Goal: Navigation & Orientation: Find specific page/section

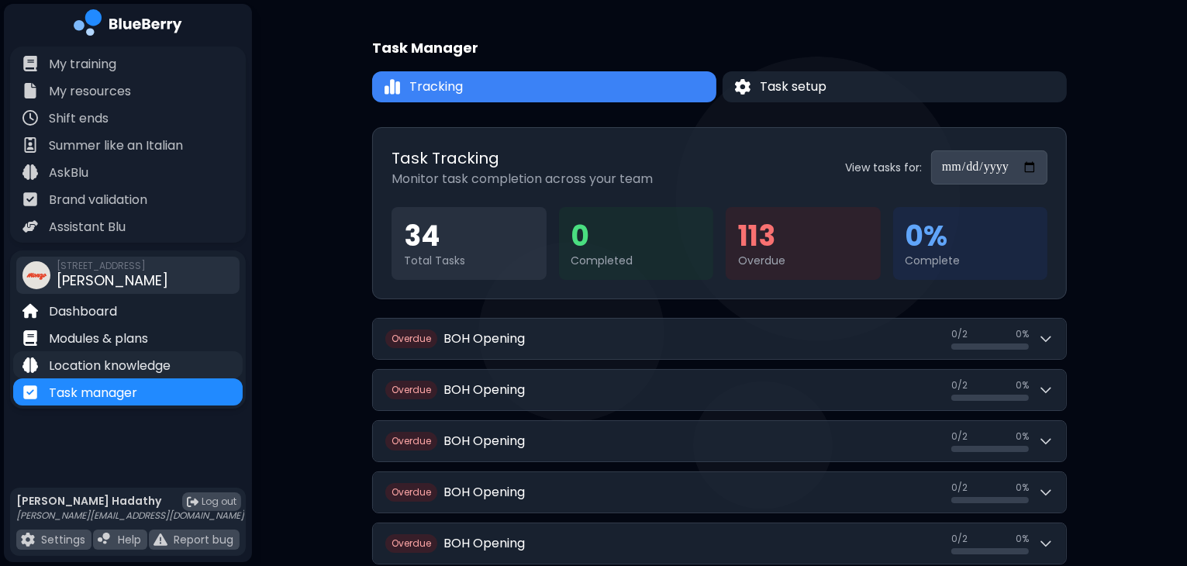
click at [177, 364] on div "Location knowledge" at bounding box center [128, 364] width 230 height 27
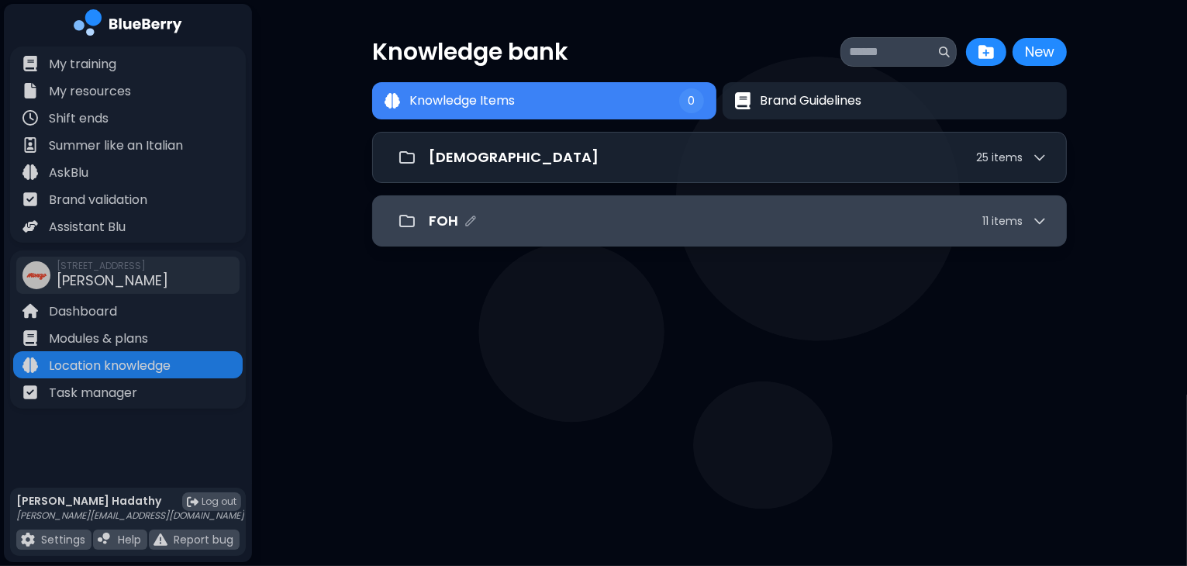
click at [610, 232] on div "FOH 11 item s" at bounding box center [720, 221] width 656 height 31
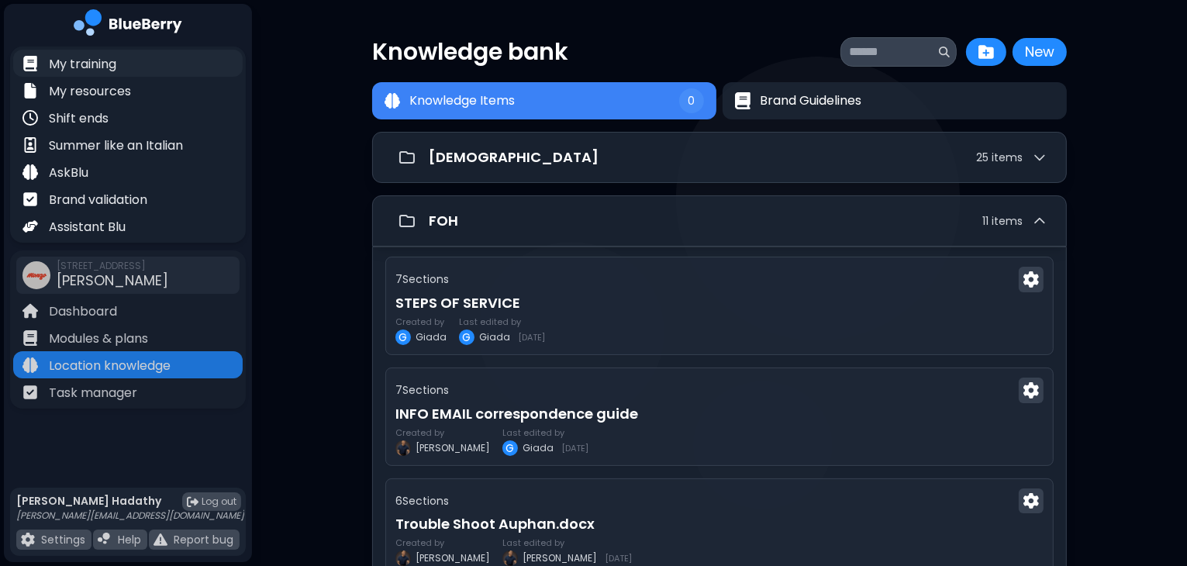
click at [164, 67] on div "My training" at bounding box center [128, 63] width 230 height 27
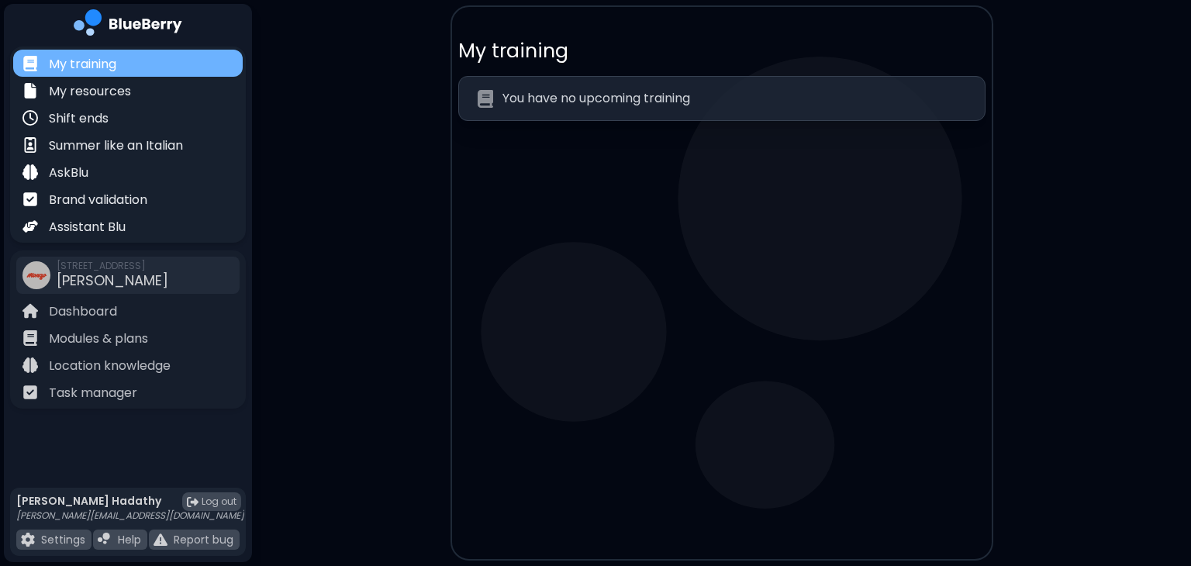
click at [139, 72] on div "My training" at bounding box center [128, 63] width 230 height 27
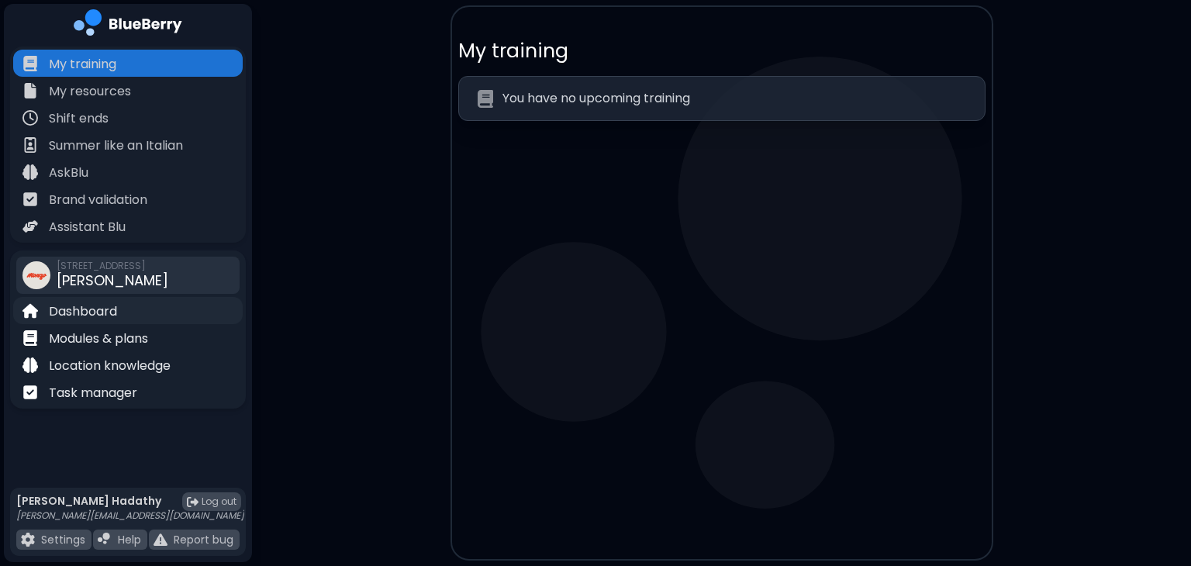
click at [116, 306] on p "Dashboard" at bounding box center [83, 311] width 68 height 19
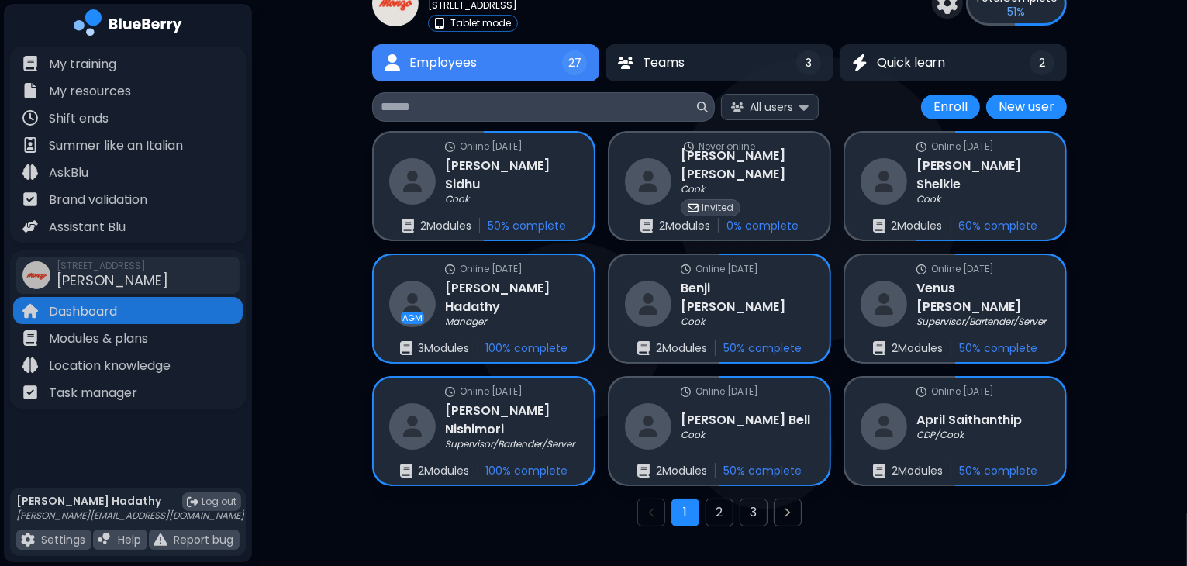
scroll to position [96, 0]
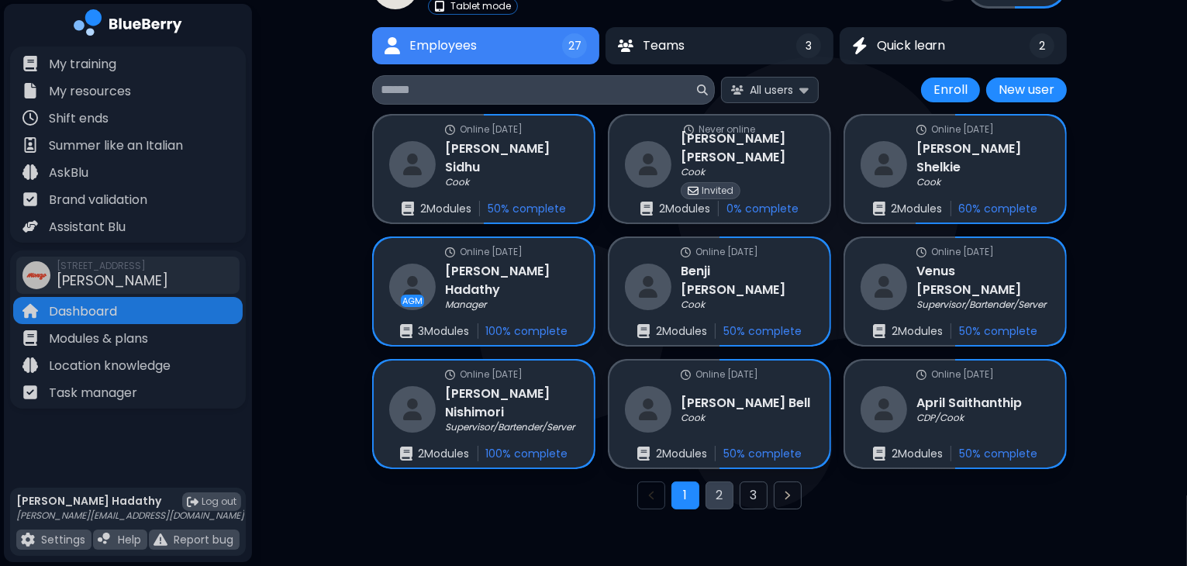
click at [722, 488] on button "2" at bounding box center [720, 496] width 28 height 28
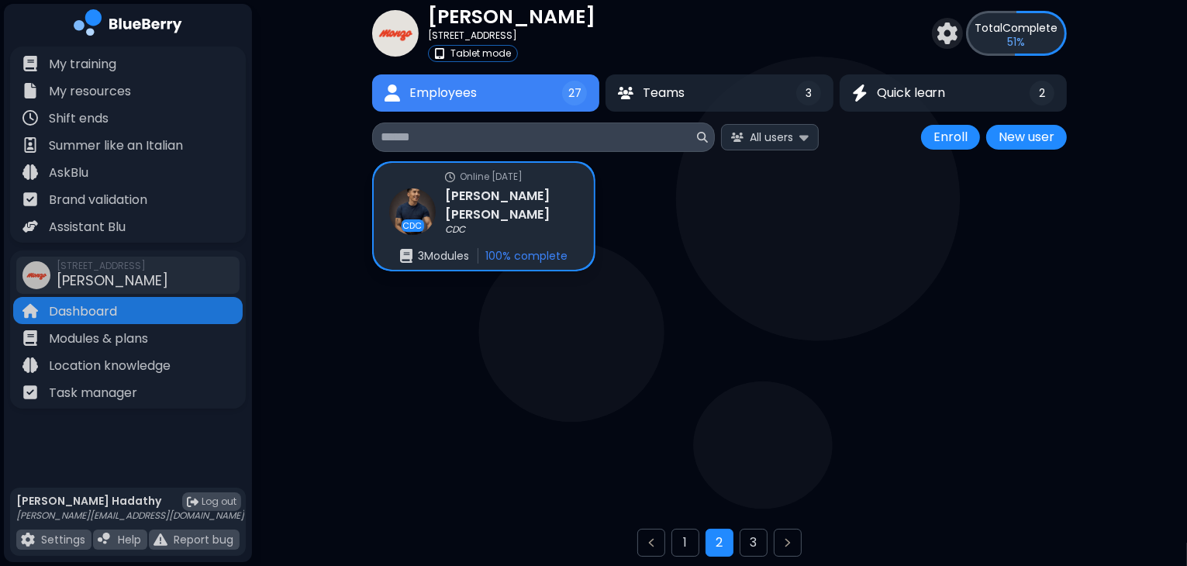
scroll to position [40, 0]
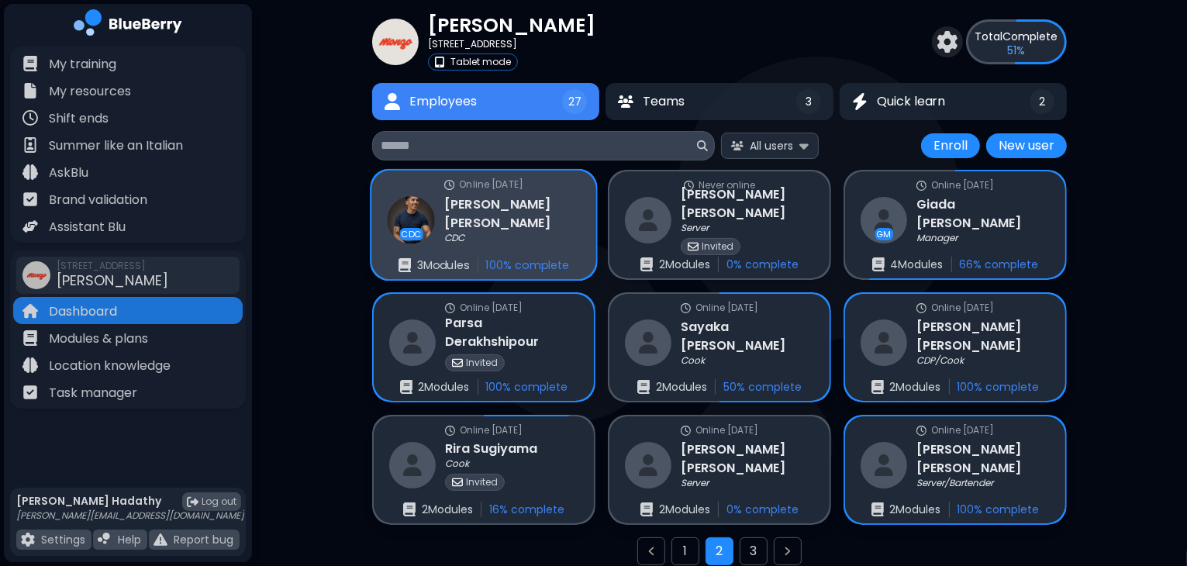
click at [491, 212] on h3 "Dan Chau" at bounding box center [512, 214] width 136 height 38
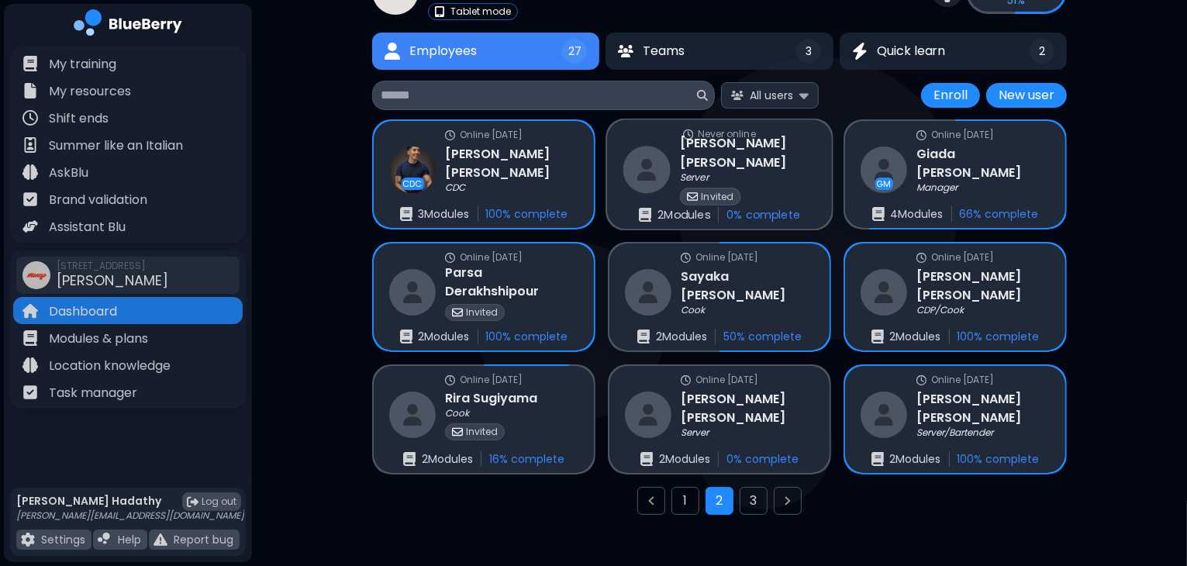
scroll to position [121, 0]
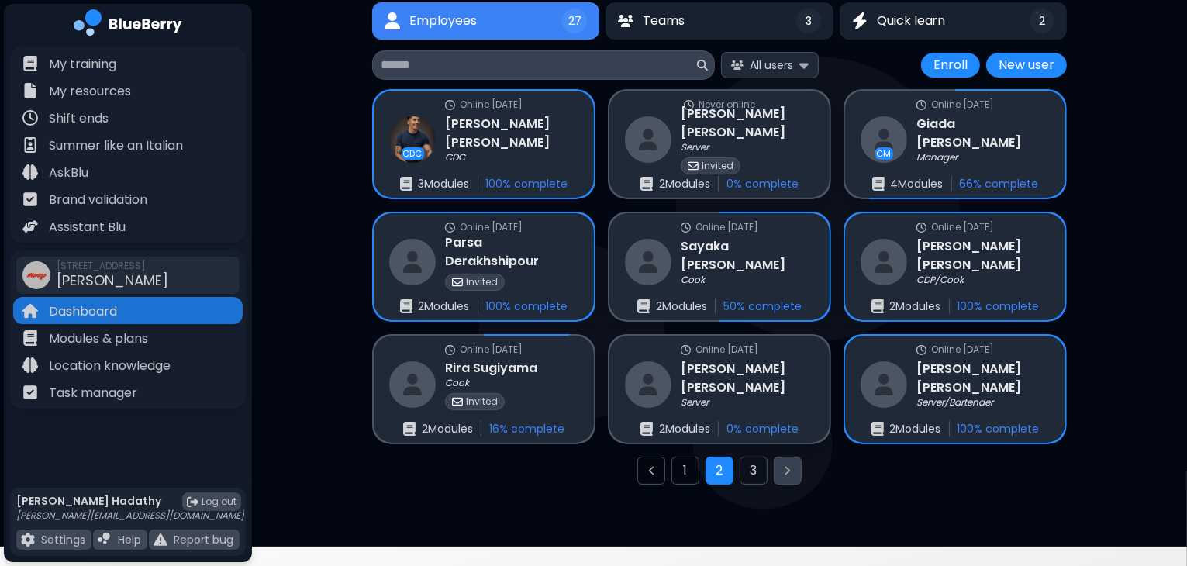
click at [786, 475] on icon "Next page" at bounding box center [788, 471] width 12 height 12
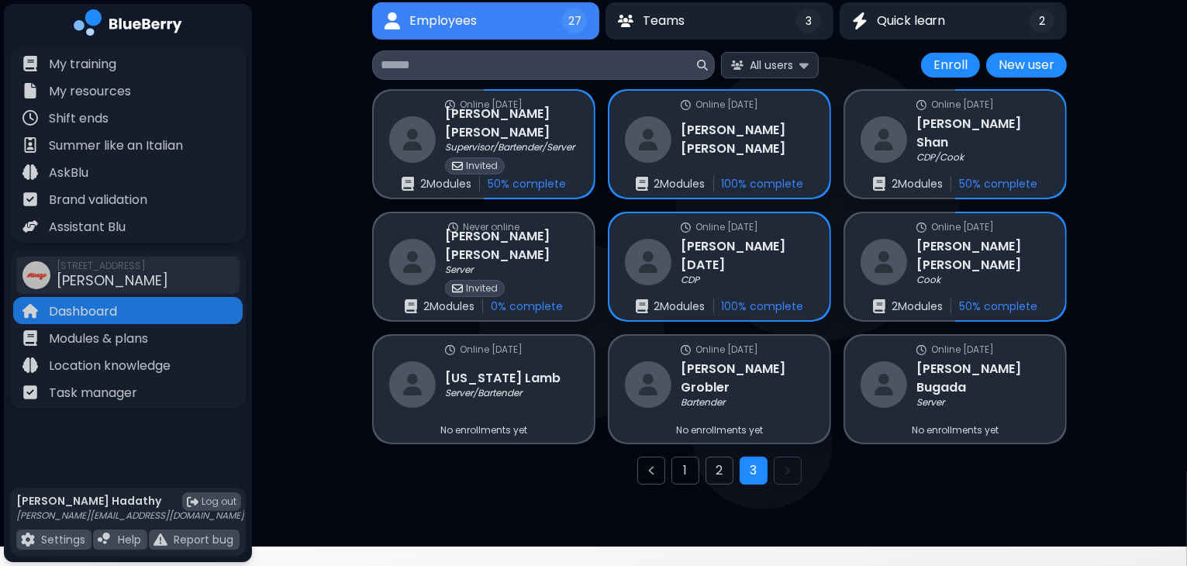
drag, startPoint x: 746, startPoint y: 489, endPoint x: 607, endPoint y: 490, distance: 139.6
click at [607, 490] on div at bounding box center [719, 487] width 669 height 16
click at [648, 474] on icon "Previous page" at bounding box center [651, 471] width 12 height 12
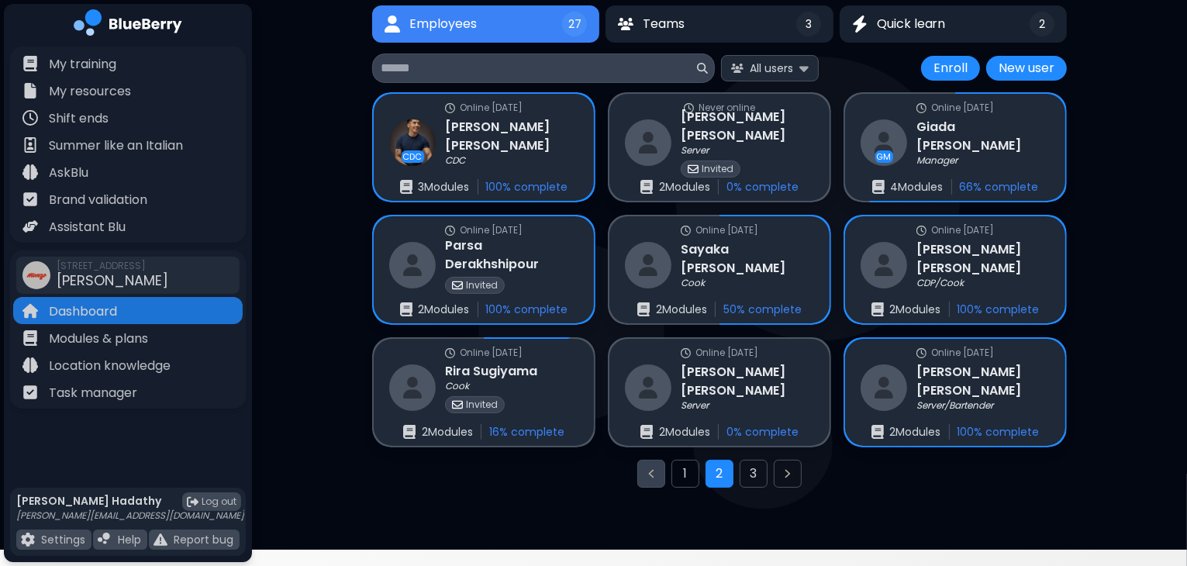
scroll to position [121, 0]
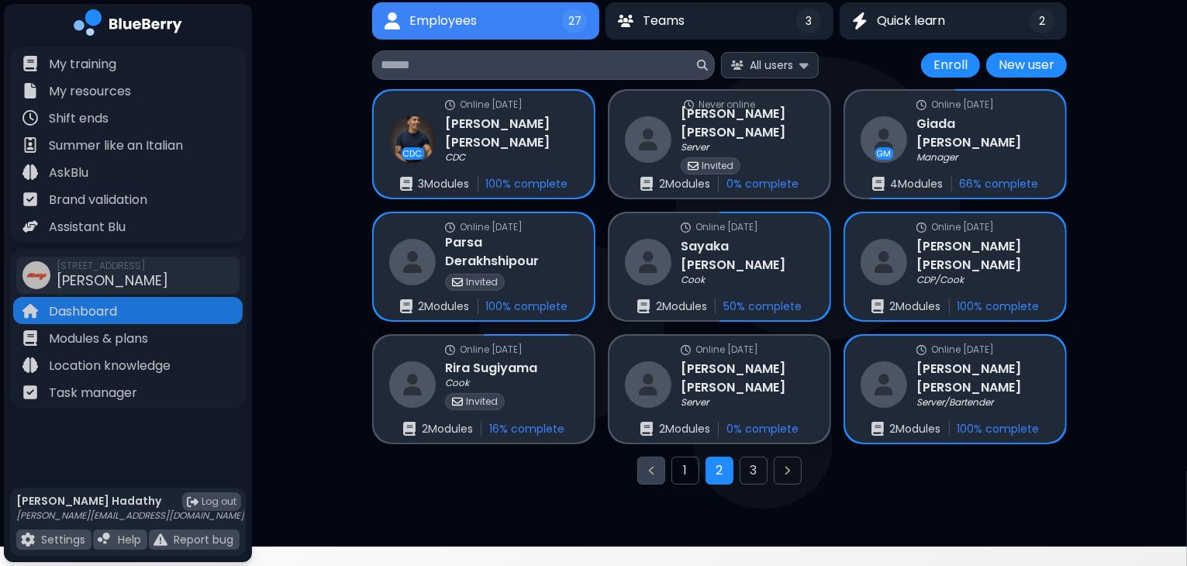
click at [655, 468] on icon "Previous page" at bounding box center [651, 471] width 12 height 12
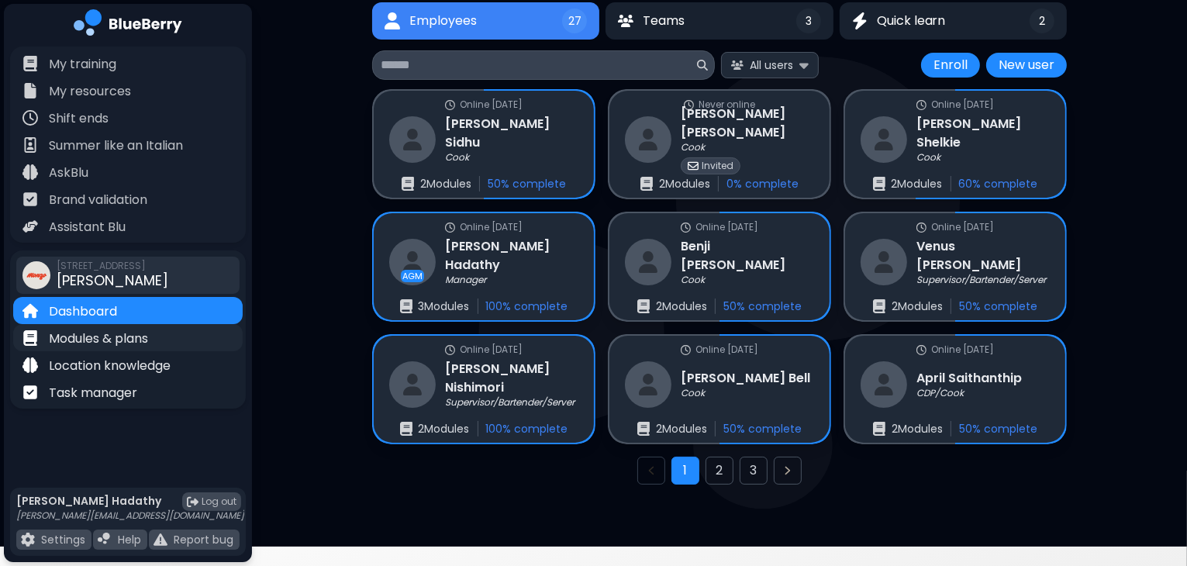
click at [65, 338] on p "Modules & plans" at bounding box center [98, 339] width 99 height 19
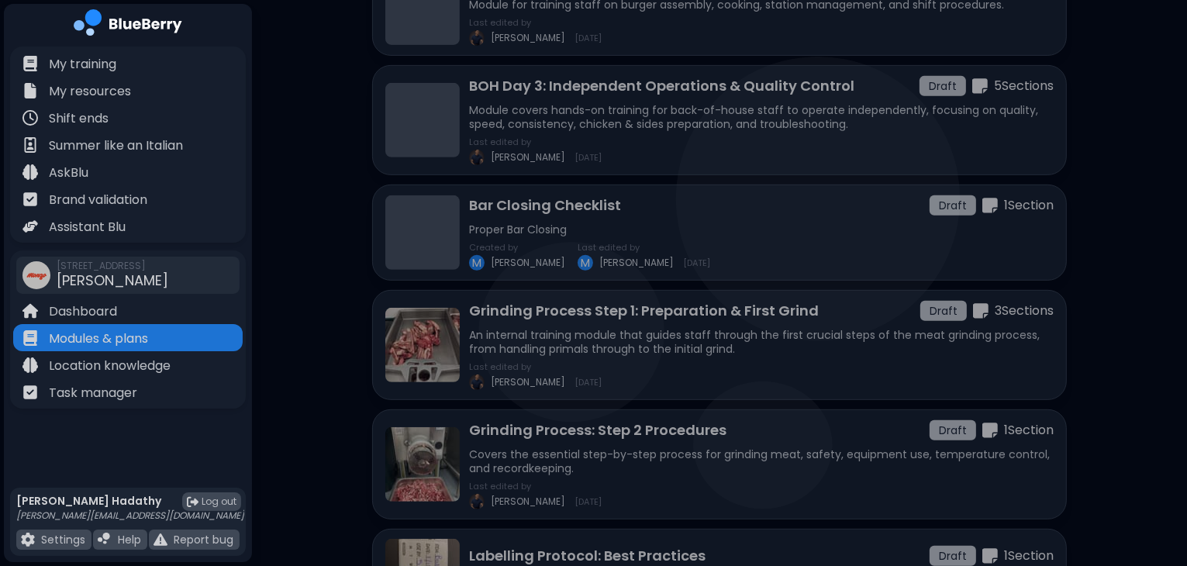
scroll to position [617, 0]
